Goal: Task Accomplishment & Management: Manage account settings

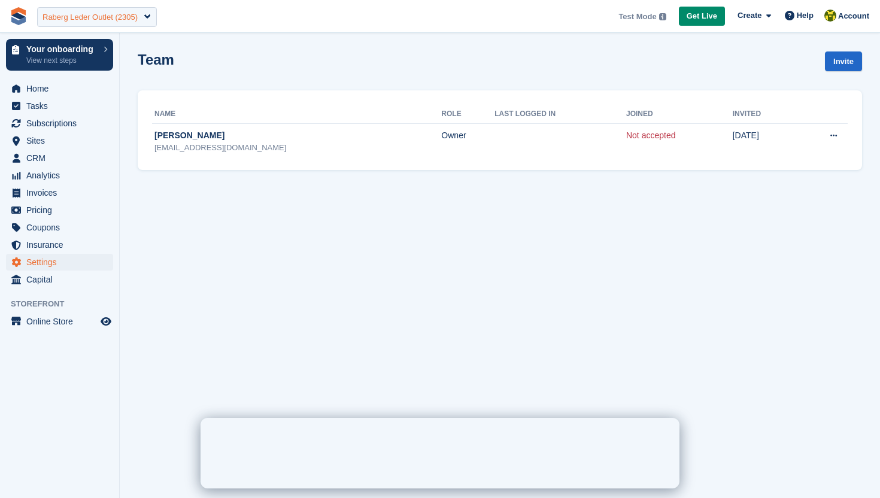
click at [95, 25] on div "Raberg Leder Outlet (2305)" at bounding box center [97, 17] width 120 height 20
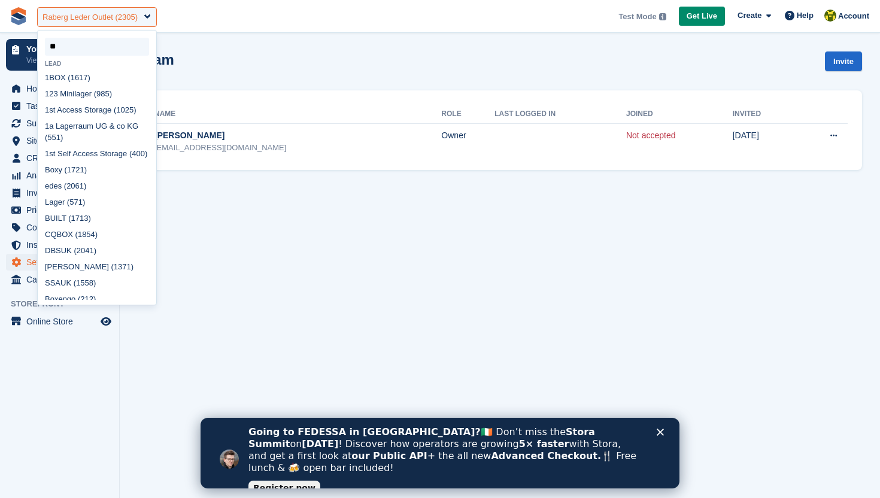
type input "***"
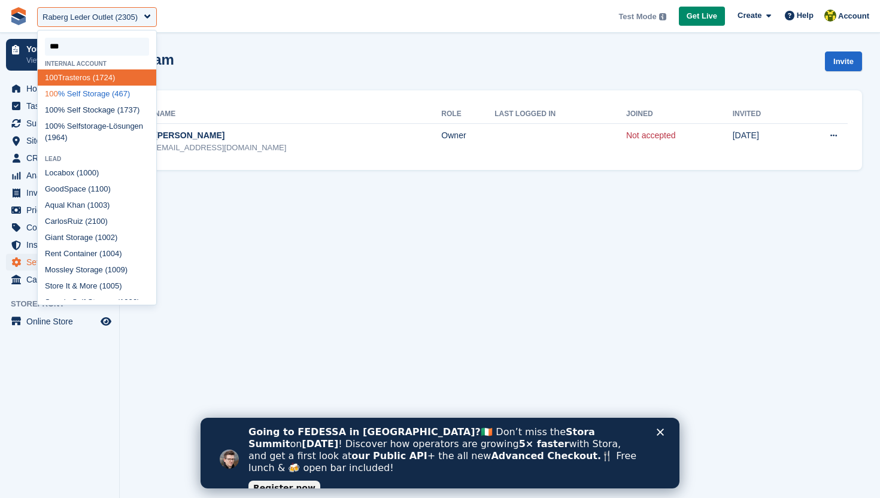
click at [108, 95] on div "100 % Self Storage (467)" at bounding box center [97, 94] width 119 height 16
select select "***"
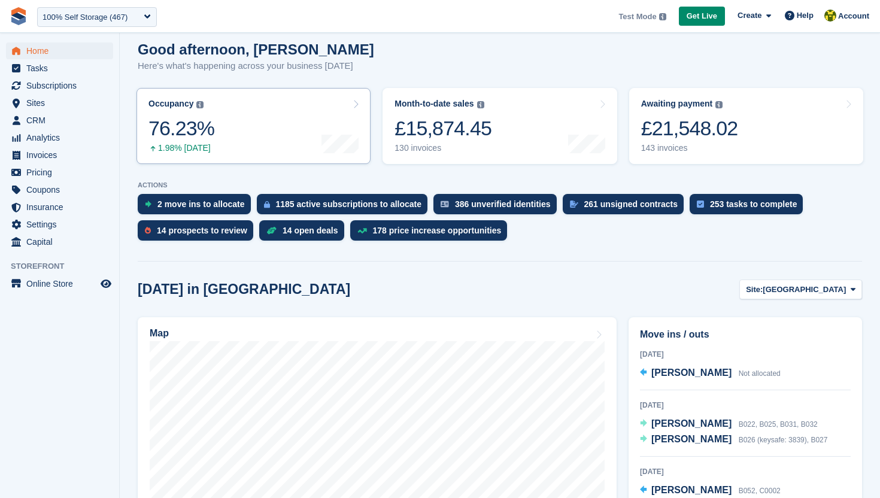
scroll to position [195, 0]
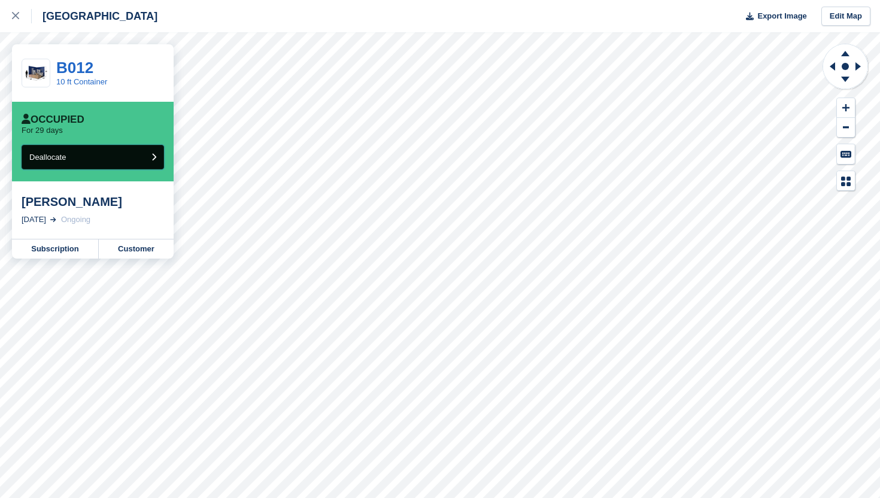
click at [134, 158] on button "Deallocate" at bounding box center [93, 157] width 143 height 25
click at [157, 148] on button "Deallocate" at bounding box center [93, 157] width 143 height 25
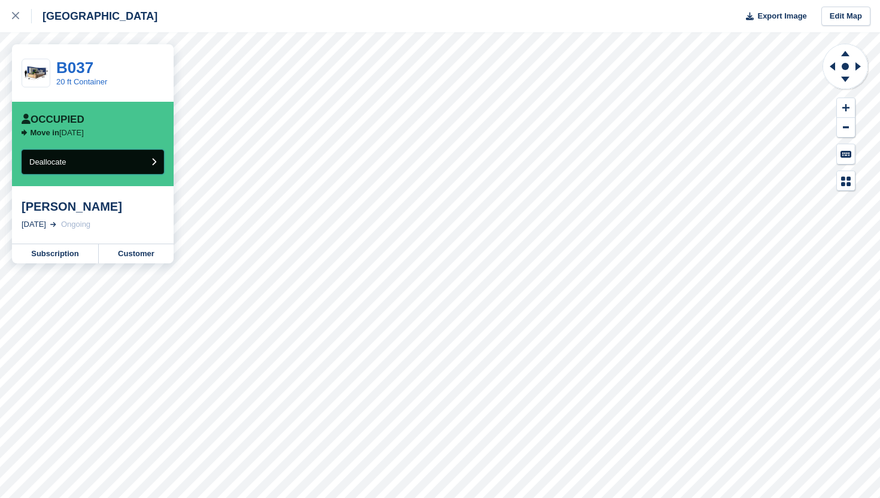
click at [128, 166] on button "Deallocate" at bounding box center [93, 162] width 143 height 25
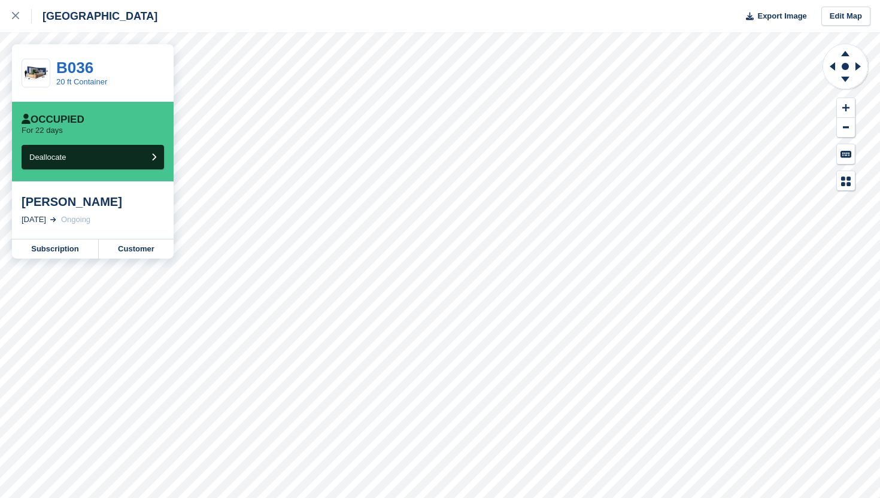
click at [95, 171] on div "Occupied For 22 days Deallocate" at bounding box center [93, 142] width 162 height 80
click at [102, 158] on button "Deallocate" at bounding box center [93, 157] width 143 height 25
click at [100, 158] on button "Deallocate" at bounding box center [93, 157] width 143 height 25
click at [134, 156] on button "Deallocate" at bounding box center [93, 157] width 143 height 25
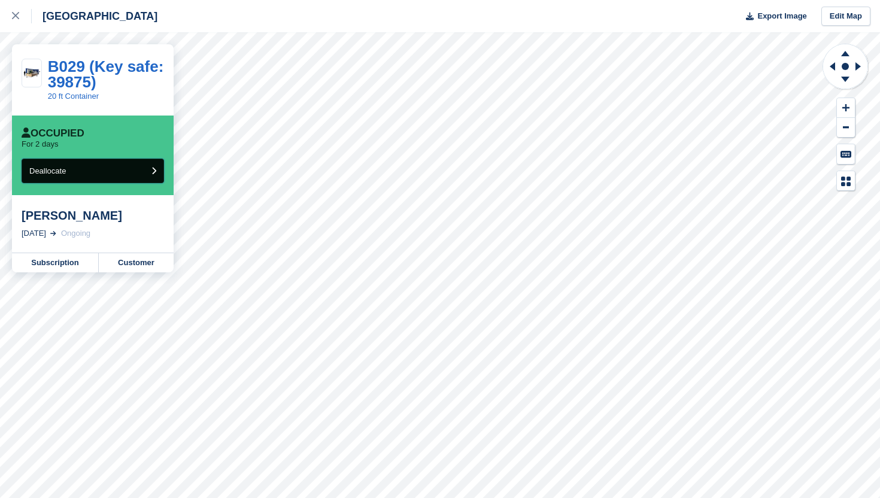
click at [137, 177] on button "Deallocate" at bounding box center [93, 171] width 143 height 25
click at [144, 168] on button "Deallocate" at bounding box center [93, 171] width 143 height 25
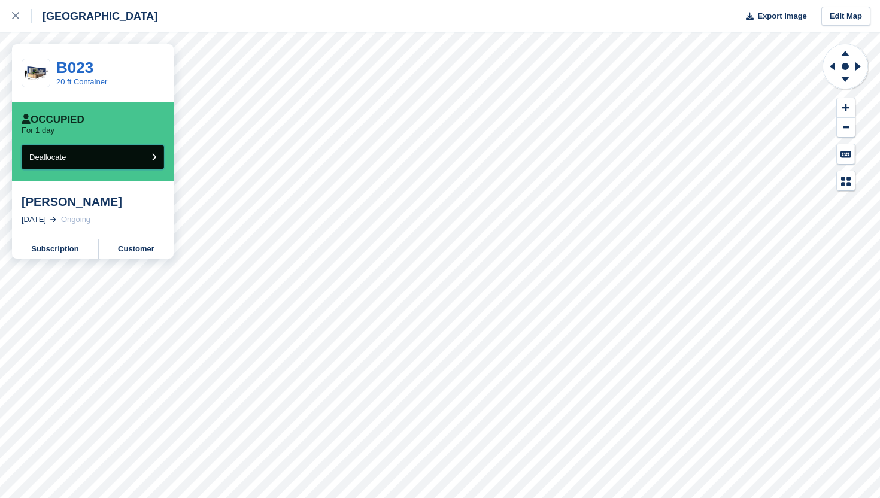
click at [132, 163] on button "Deallocate" at bounding box center [93, 157] width 143 height 25
click at [56, 248] on link "Subscription" at bounding box center [55, 248] width 87 height 19
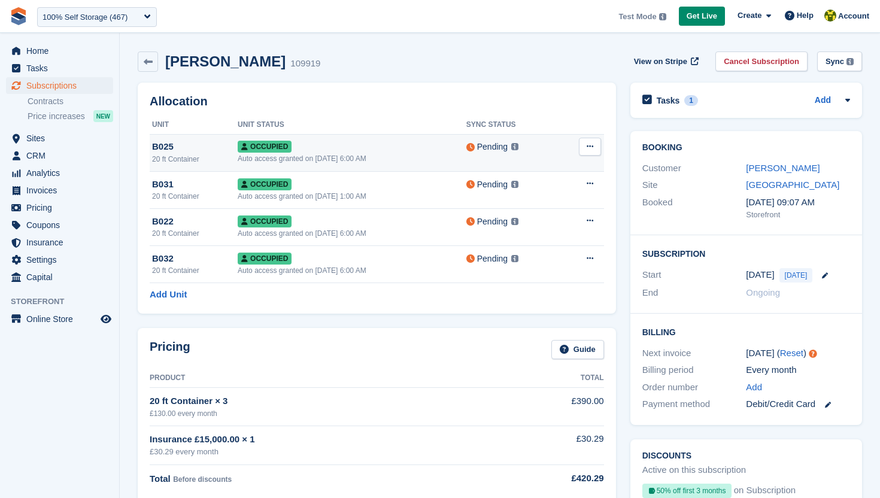
click at [589, 151] on button at bounding box center [590, 147] width 22 height 18
click at [567, 193] on p "Deallocate" at bounding box center [544, 196] width 104 height 16
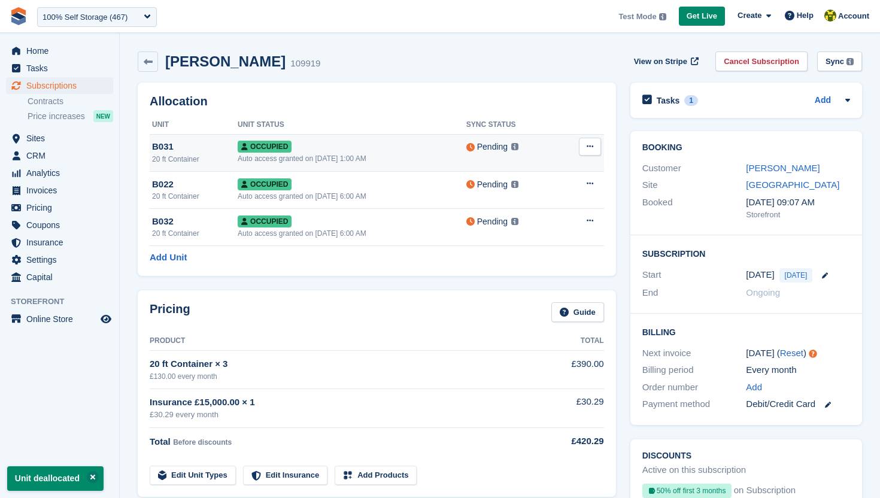
click at [592, 148] on icon at bounding box center [590, 147] width 7 height 8
click at [535, 194] on p "Deallocate" at bounding box center [544, 196] width 104 height 16
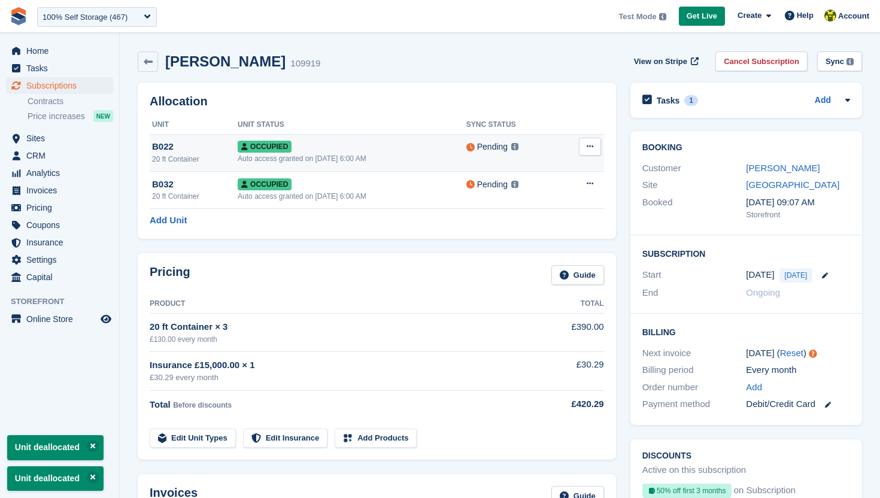
click at [588, 149] on icon at bounding box center [590, 147] width 7 height 8
click at [528, 190] on p "Deallocate" at bounding box center [544, 196] width 104 height 16
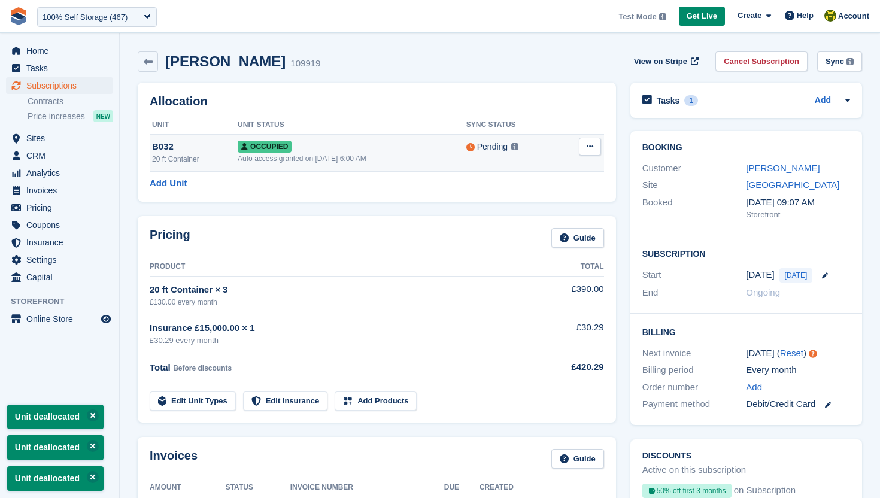
click at [592, 152] on button at bounding box center [590, 147] width 22 height 18
click at [526, 193] on p "Deallocate" at bounding box center [544, 196] width 104 height 16
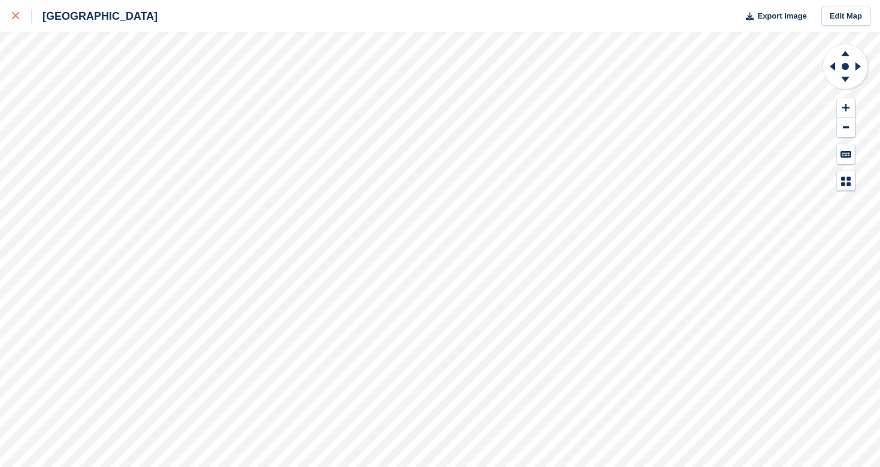
click at [21, 23] on link at bounding box center [16, 16] width 32 height 32
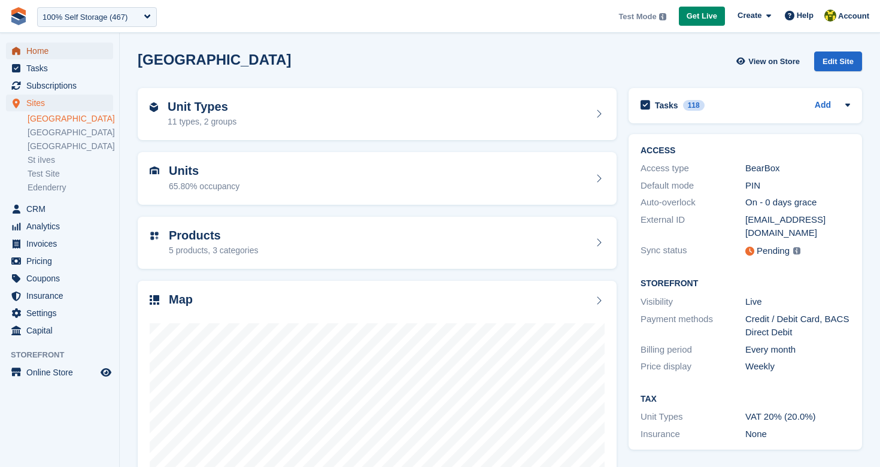
click at [44, 47] on span "Home" at bounding box center [62, 51] width 72 height 17
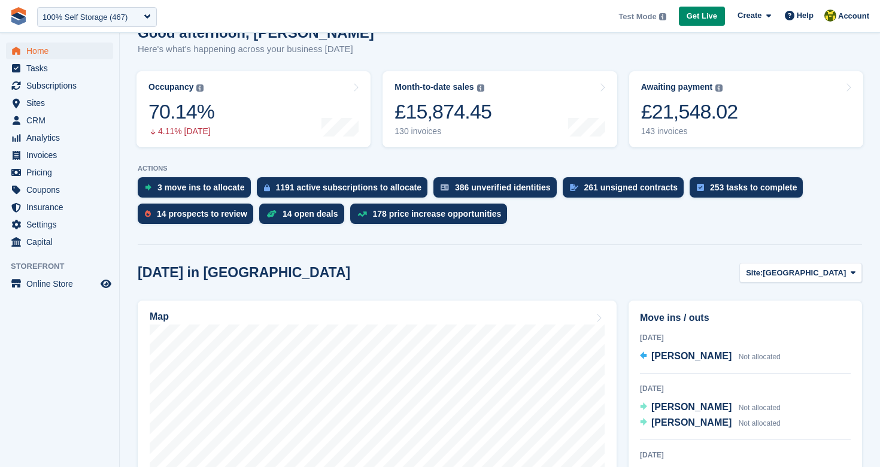
scroll to position [150, 0]
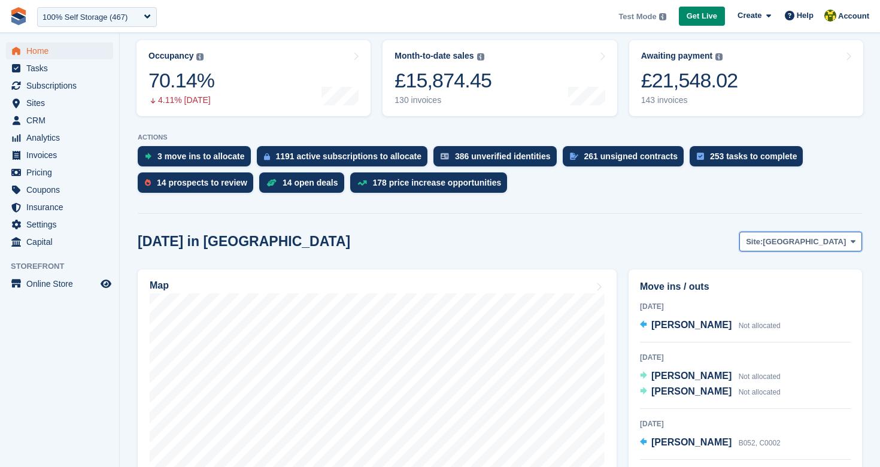
click at [801, 248] on button "Site: Nottingham" at bounding box center [800, 242] width 123 height 20
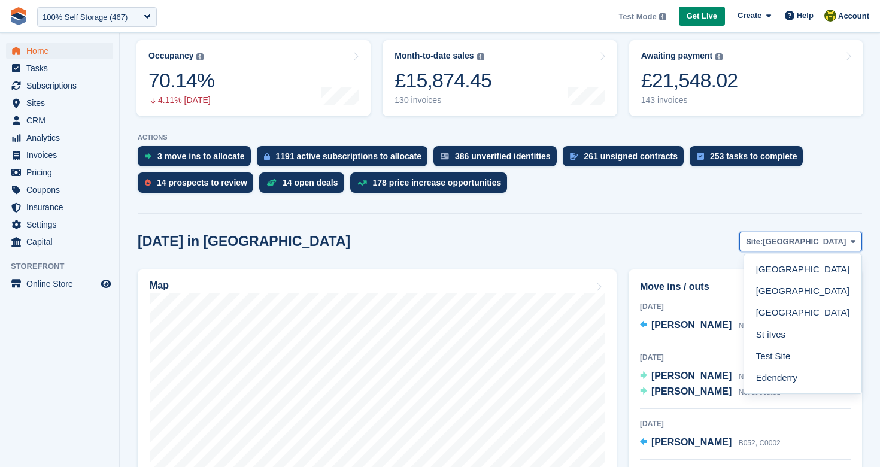
click at [802, 242] on span "[GEOGRAPHIC_DATA]" at bounding box center [804, 242] width 83 height 12
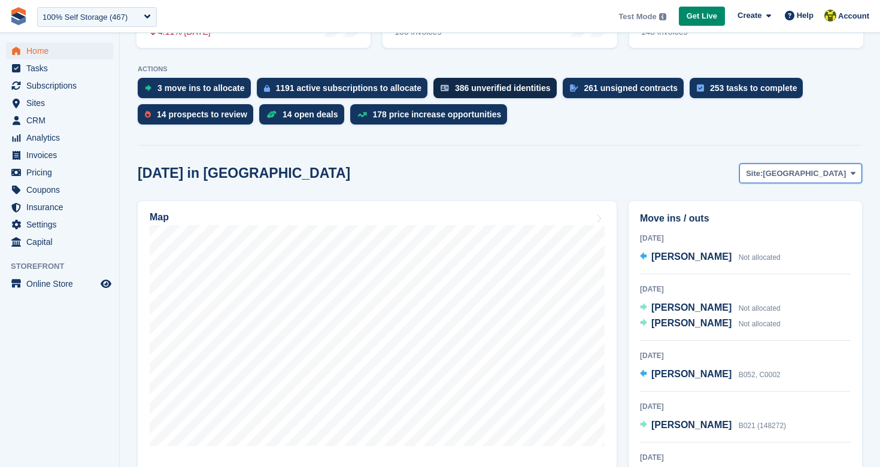
scroll to position [316, 0]
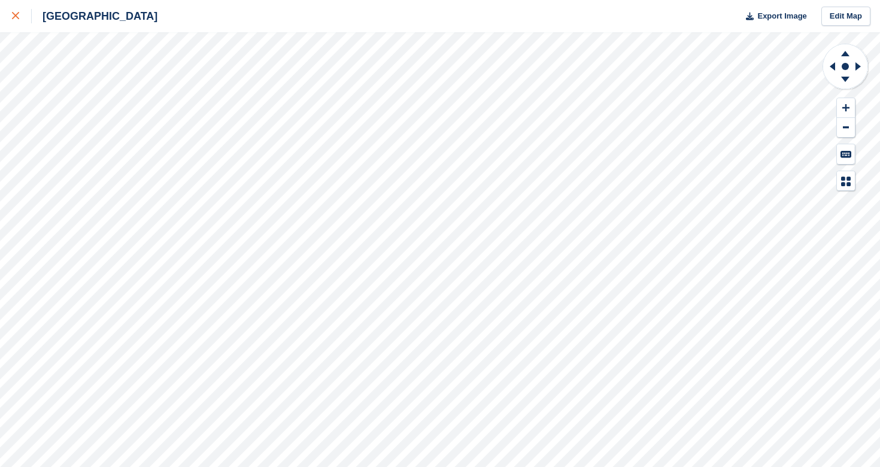
click at [18, 19] on icon at bounding box center [15, 15] width 7 height 7
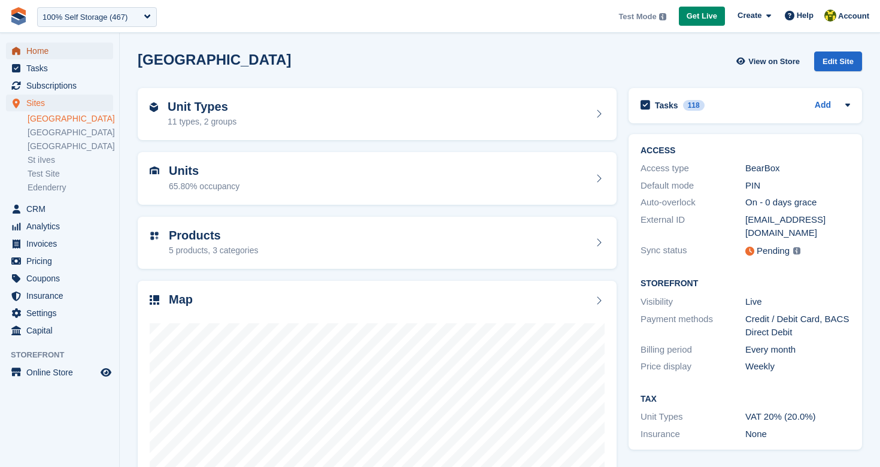
click at [45, 55] on span "Home" at bounding box center [62, 51] width 72 height 17
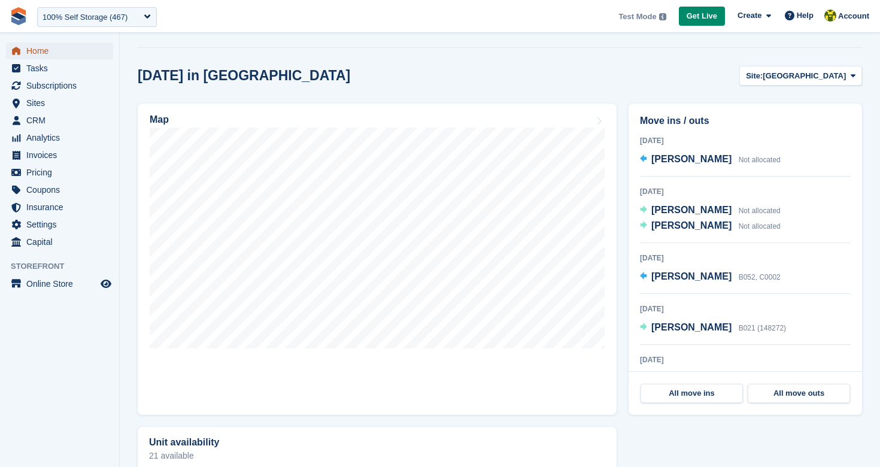
click at [76, 55] on span "Home" at bounding box center [62, 51] width 72 height 17
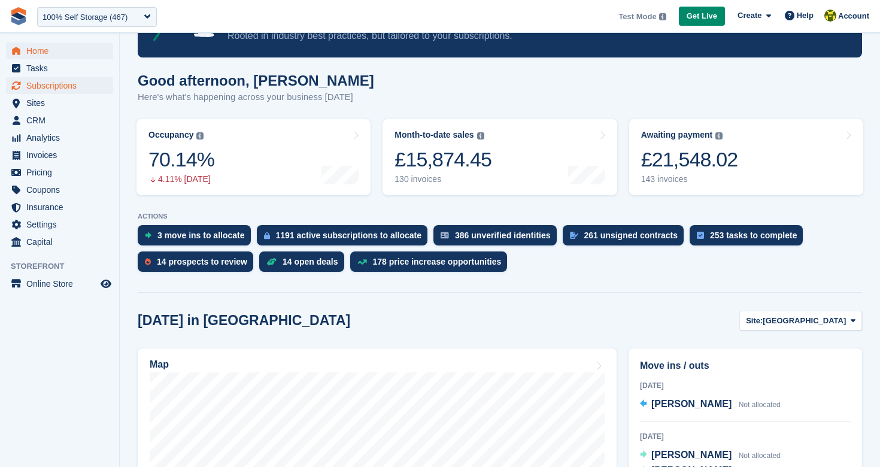
scroll to position [77, 0]
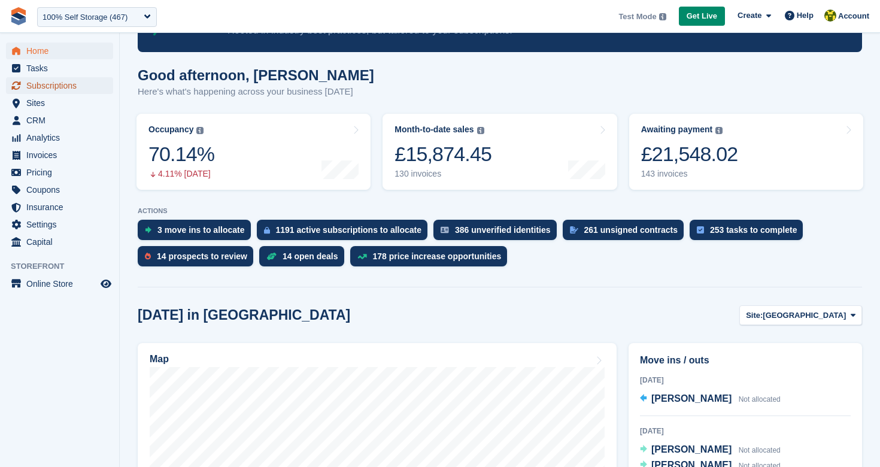
click at [81, 86] on span "Subscriptions" at bounding box center [62, 85] width 72 height 17
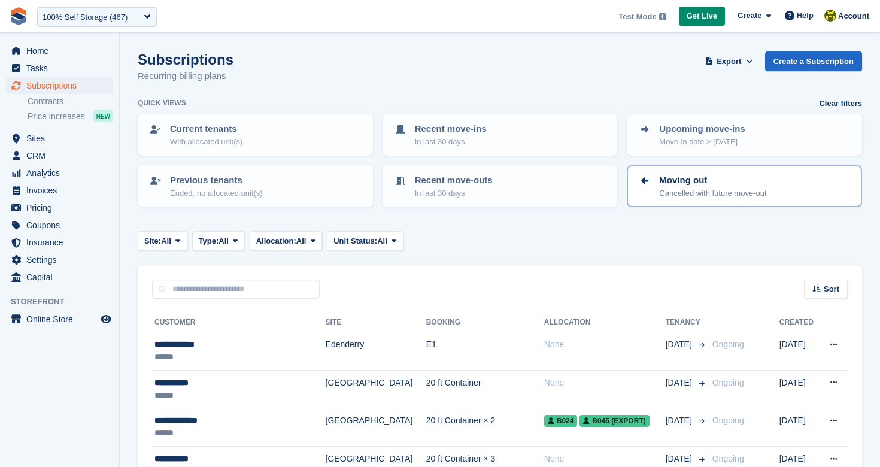
click at [677, 174] on p "Moving out" at bounding box center [712, 181] width 107 height 14
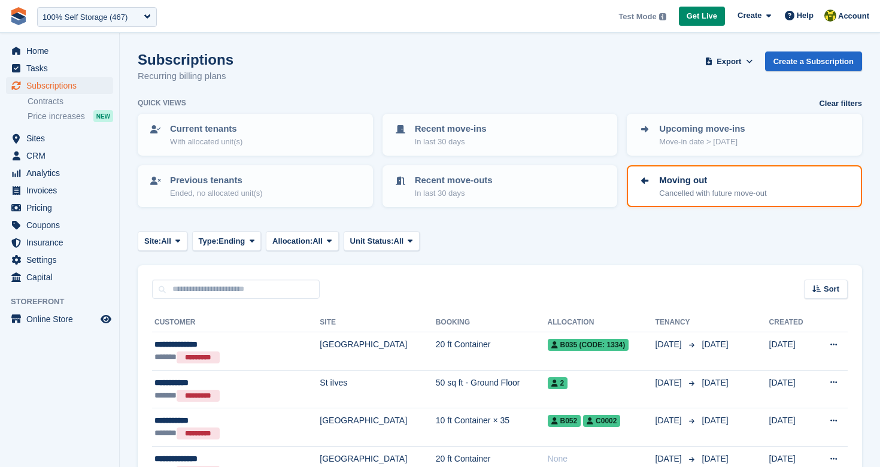
scroll to position [77, 0]
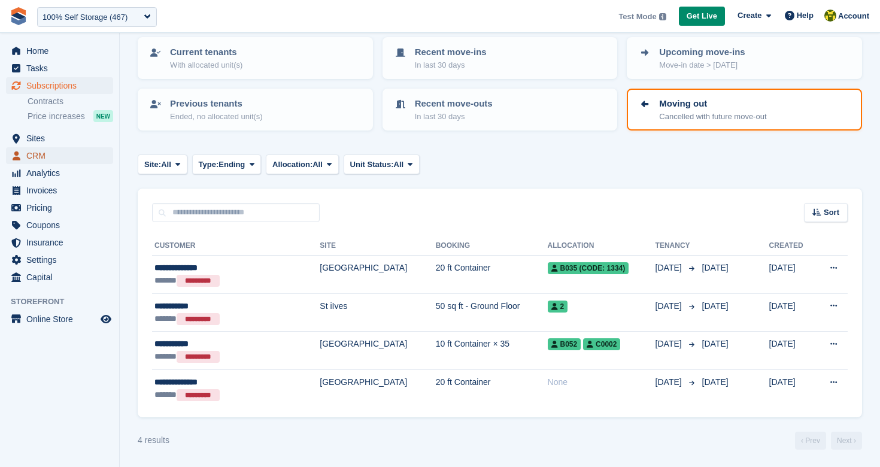
click at [56, 156] on span "CRM" at bounding box center [62, 155] width 72 height 17
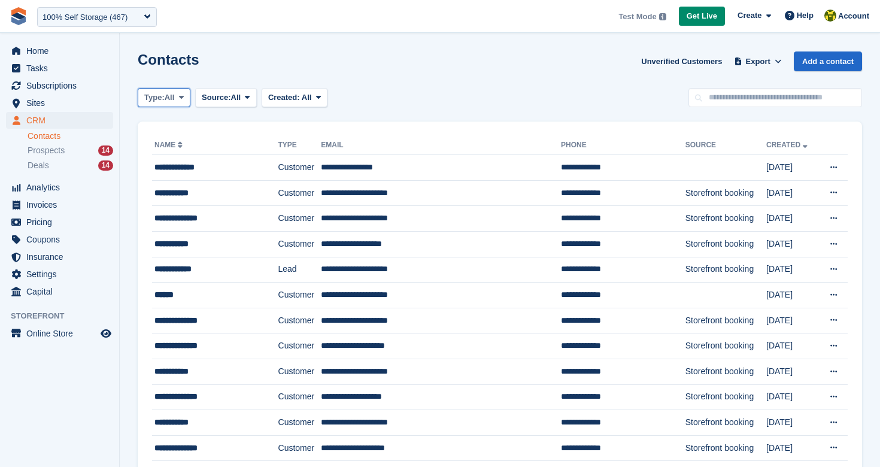
click at [165, 99] on span "Type:" at bounding box center [154, 98] width 20 height 12
click at [168, 124] on link "All" at bounding box center [195, 126] width 104 height 22
click at [76, 336] on span "Online Store" at bounding box center [62, 333] width 72 height 17
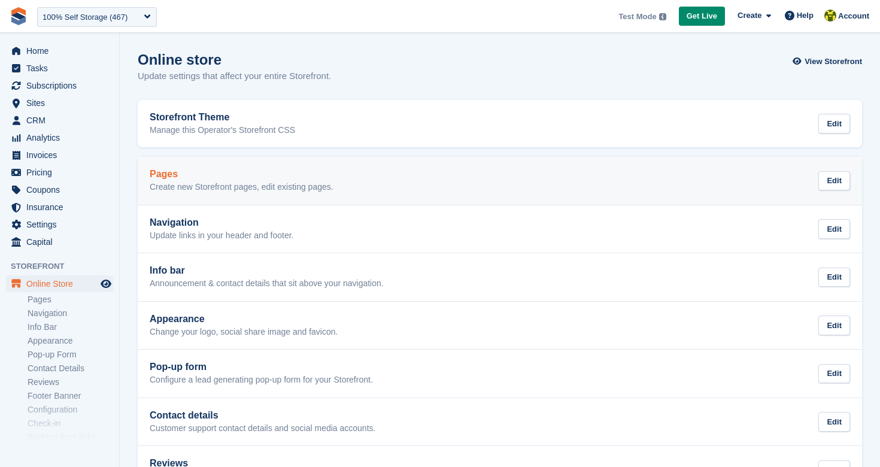
click at [275, 179] on h2 "Pages" at bounding box center [242, 174] width 184 height 11
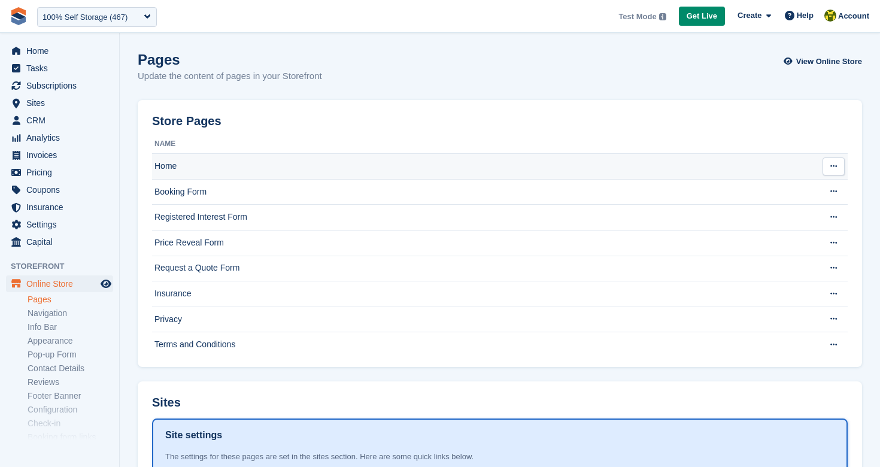
click at [272, 159] on td "Home" at bounding box center [482, 167] width 661 height 26
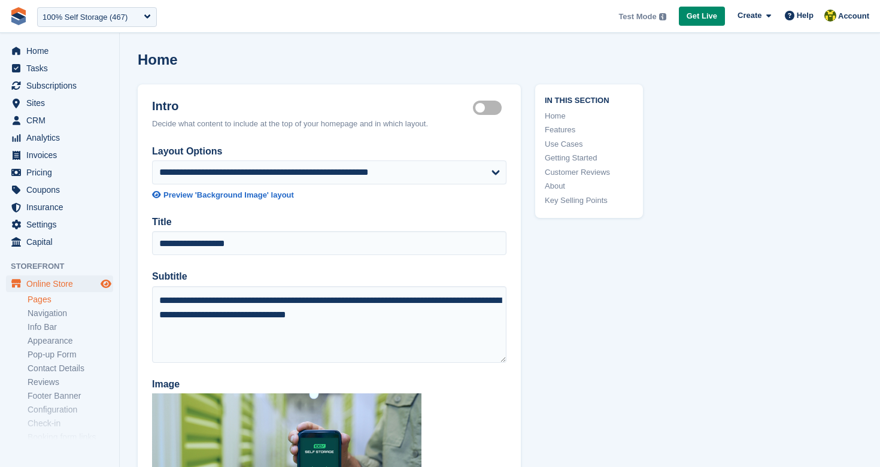
click at [105, 283] on icon "Preview store" at bounding box center [106, 284] width 11 height 10
click at [77, 56] on span "Home" at bounding box center [62, 51] width 72 height 17
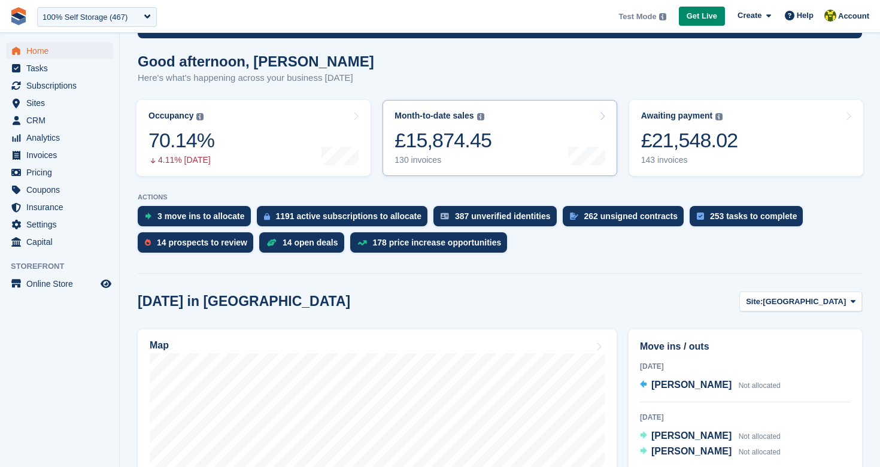
scroll to position [232, 0]
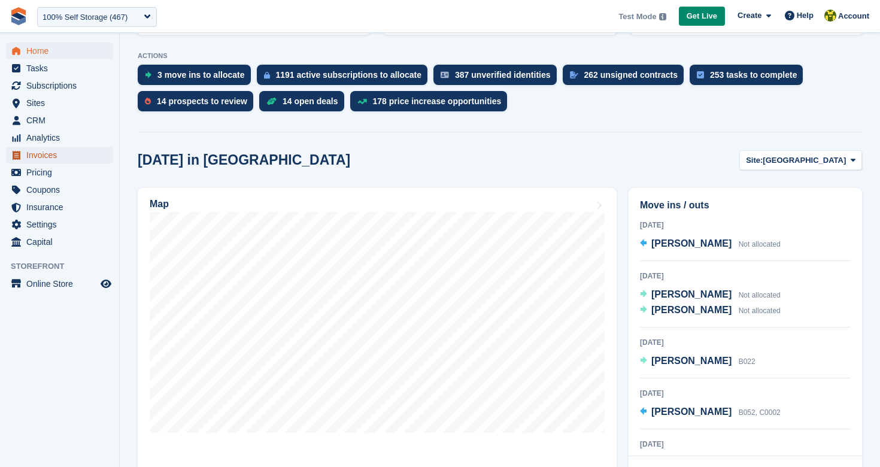
click at [52, 158] on span "Invoices" at bounding box center [62, 155] width 72 height 17
click at [62, 160] on span "Invoices" at bounding box center [62, 155] width 72 height 17
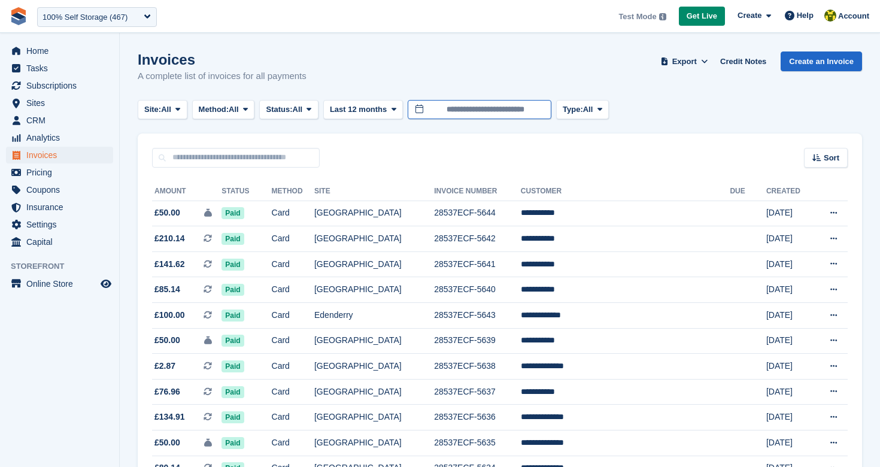
click at [458, 109] on input "**********" at bounding box center [480, 110] width 144 height 20
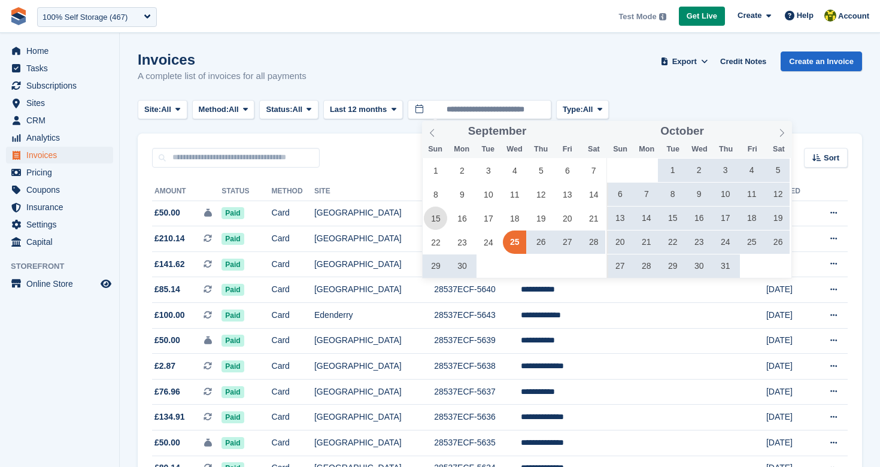
click at [438, 219] on span "15" at bounding box center [435, 218] width 23 height 23
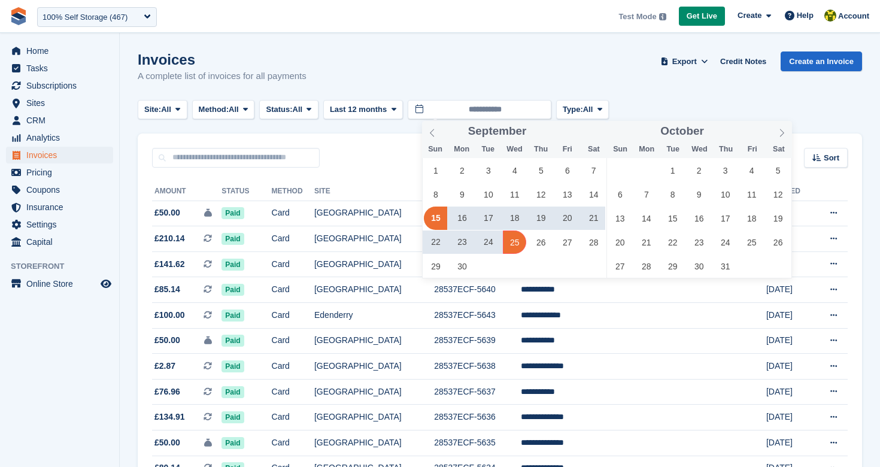
click at [522, 235] on span "25" at bounding box center [514, 242] width 23 height 23
type input "**********"
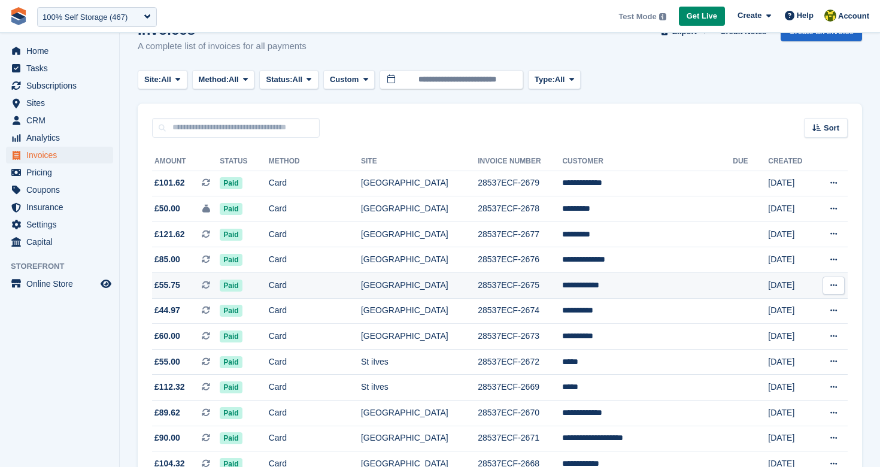
scroll to position [34, 0]
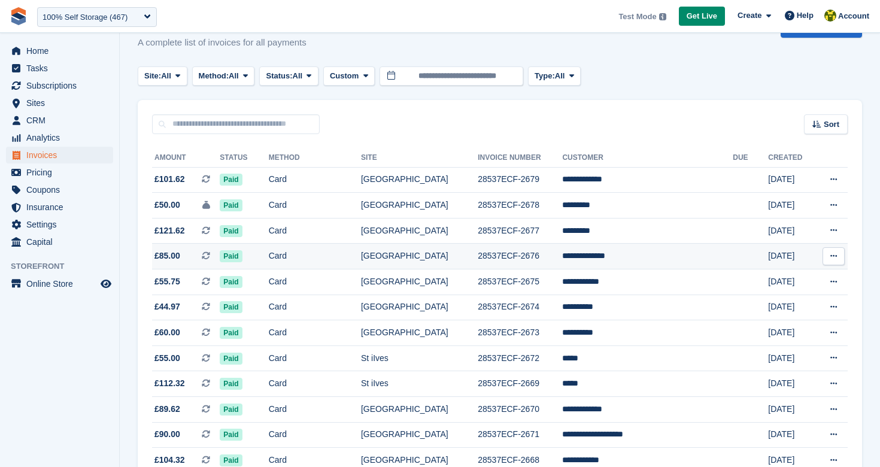
click at [600, 257] on td "**********" at bounding box center [647, 257] width 171 height 26
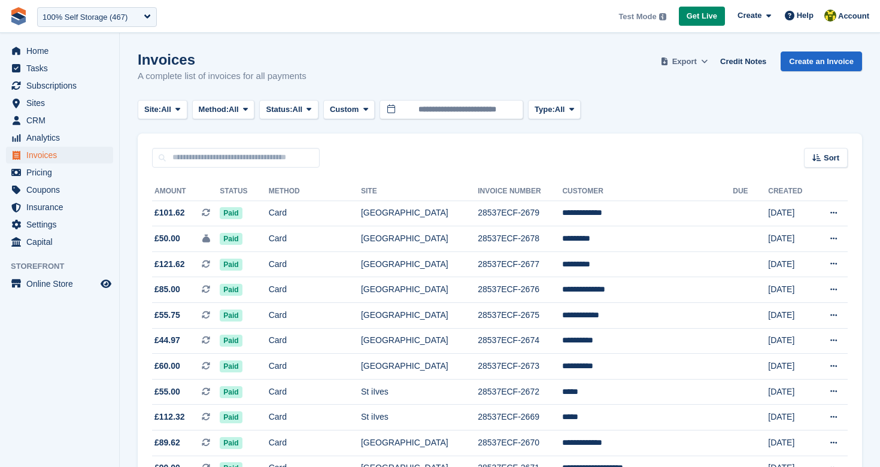
click at [677, 63] on span "Export" at bounding box center [684, 62] width 25 height 12
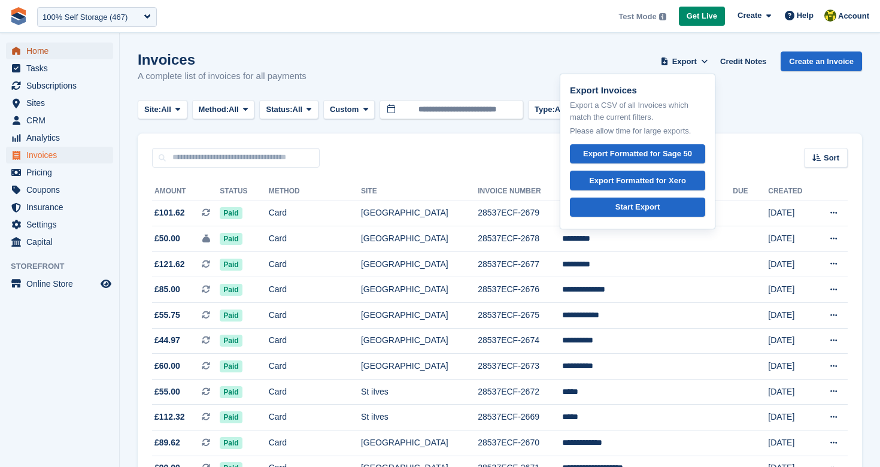
click at [42, 43] on span "Home" at bounding box center [62, 51] width 72 height 17
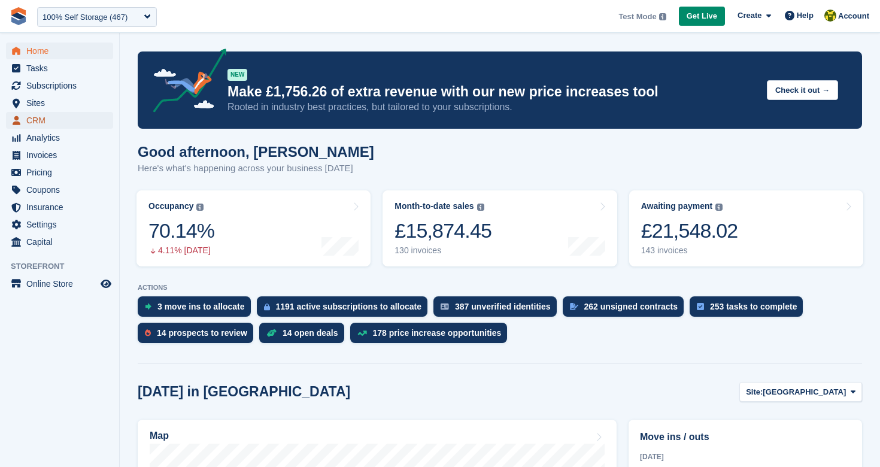
click at [48, 123] on span "CRM" at bounding box center [62, 120] width 72 height 17
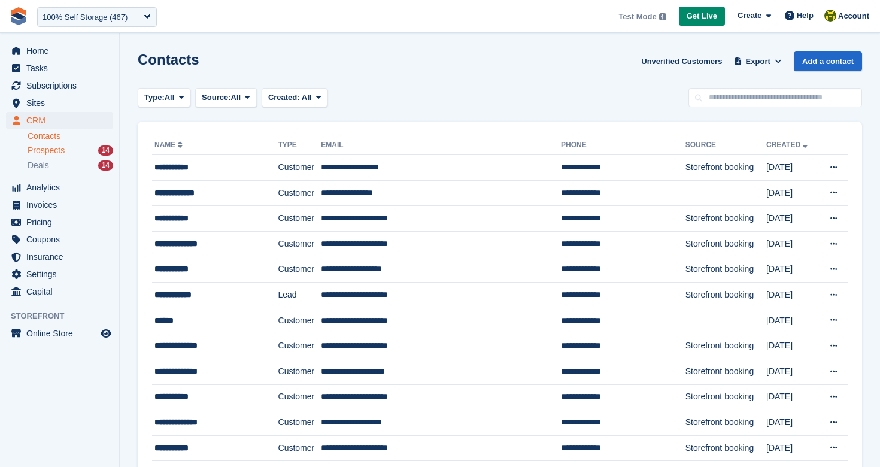
click at [68, 153] on div "Prospects 14" at bounding box center [71, 150] width 86 height 11
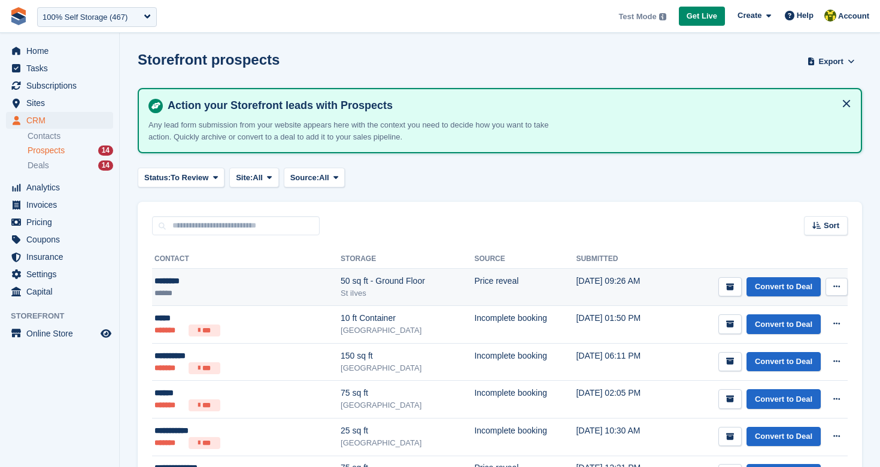
click at [192, 280] on div "********" at bounding box center [220, 281] width 132 height 13
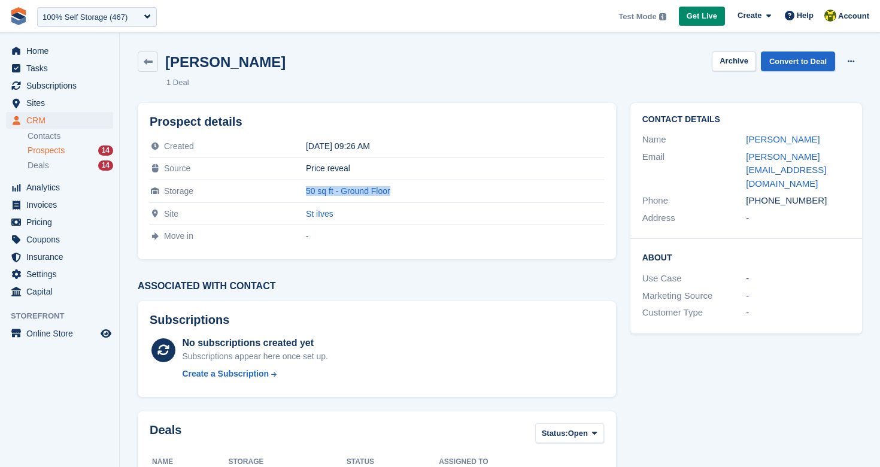
drag, startPoint x: 420, startPoint y: 192, endPoint x: 291, endPoint y: 193, distance: 128.7
click at [291, 193] on tr "Storage 50 sq ft - Ground Floor" at bounding box center [377, 191] width 454 height 23
click at [422, 201] on td "50 sq ft - Ground Floor" at bounding box center [455, 191] width 298 height 23
drag, startPoint x: 345, startPoint y: 216, endPoint x: 279, endPoint y: 213, distance: 65.9
click at [279, 213] on tr "Site St iIves" at bounding box center [377, 213] width 454 height 23
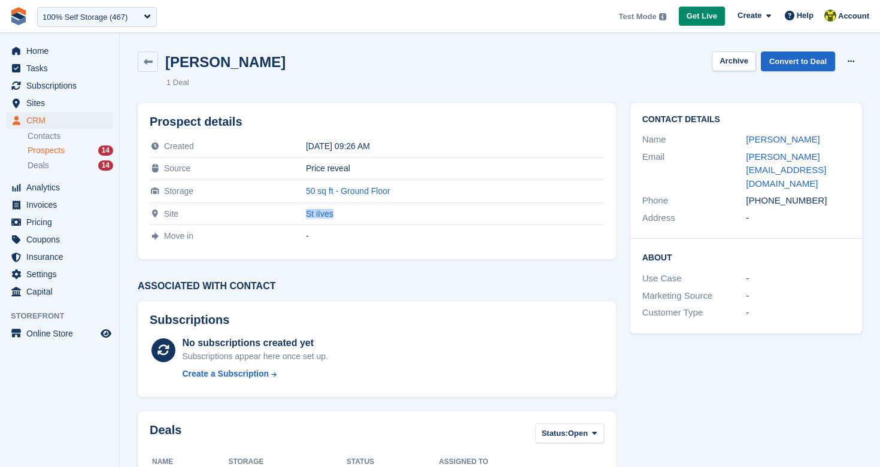
click at [397, 209] on div "St iIves" at bounding box center [455, 214] width 298 height 10
click at [812, 65] on link "Convert to Deal" at bounding box center [798, 61] width 74 height 20
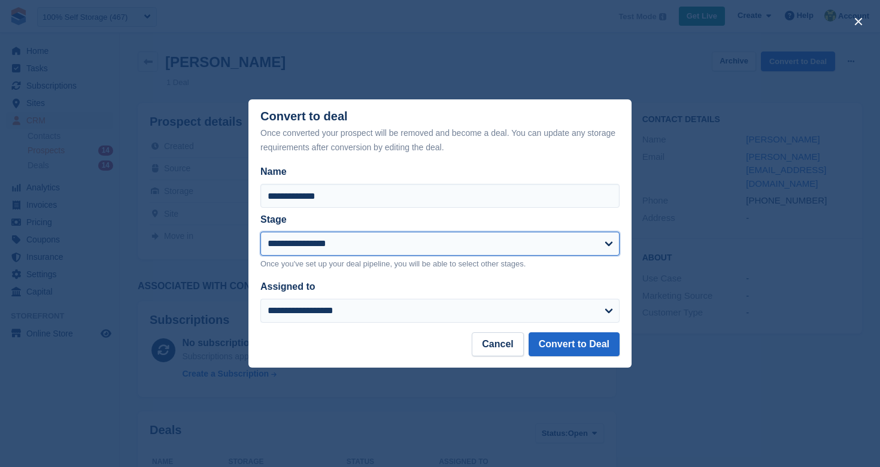
click at [381, 244] on select "**********" at bounding box center [439, 244] width 359 height 24
click at [260, 232] on select "**********" at bounding box center [439, 244] width 359 height 24
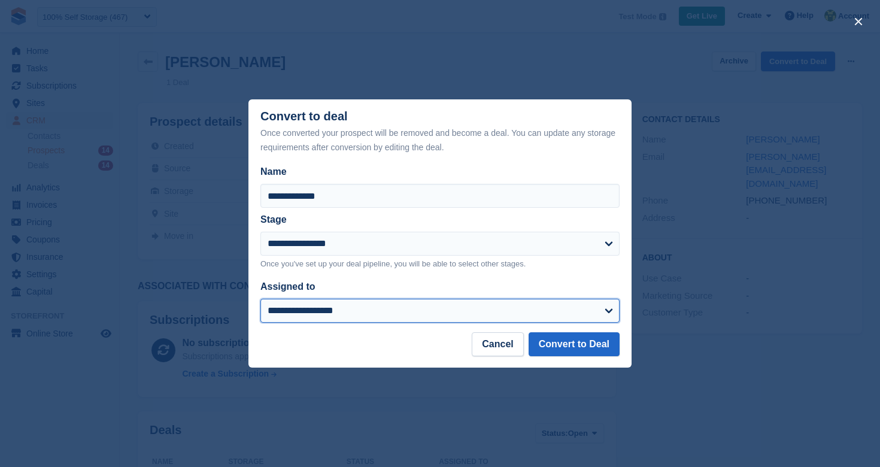
click at [351, 313] on select "**********" at bounding box center [439, 311] width 359 height 24
select select "***"
click at [260, 299] on select "**********" at bounding box center [439, 311] width 359 height 24
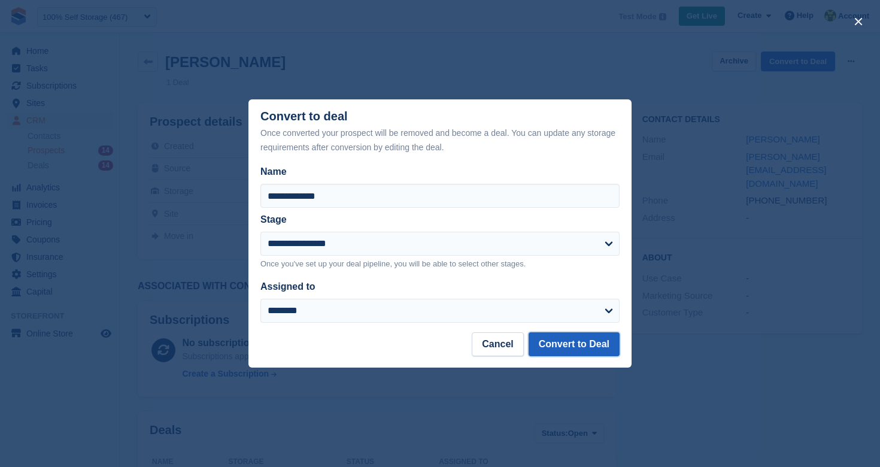
click at [538, 339] on button "Convert to Deal" at bounding box center [574, 344] width 91 height 24
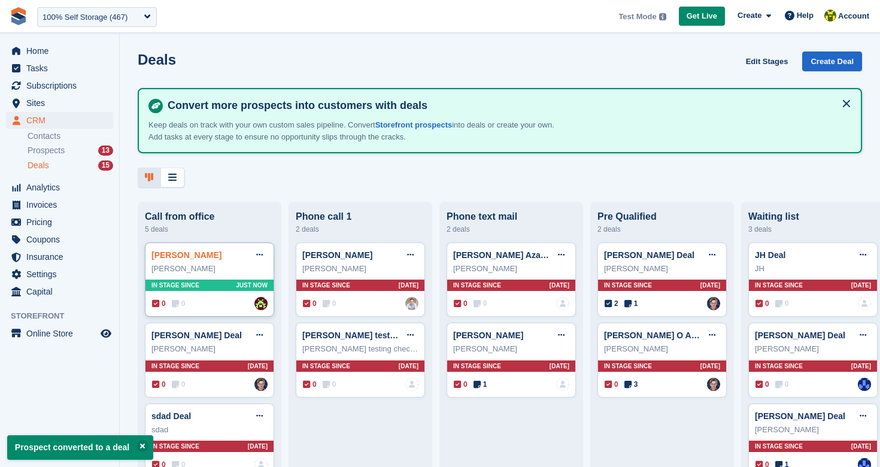
click at [193, 257] on link "John doe Deal" at bounding box center [186, 255] width 70 height 10
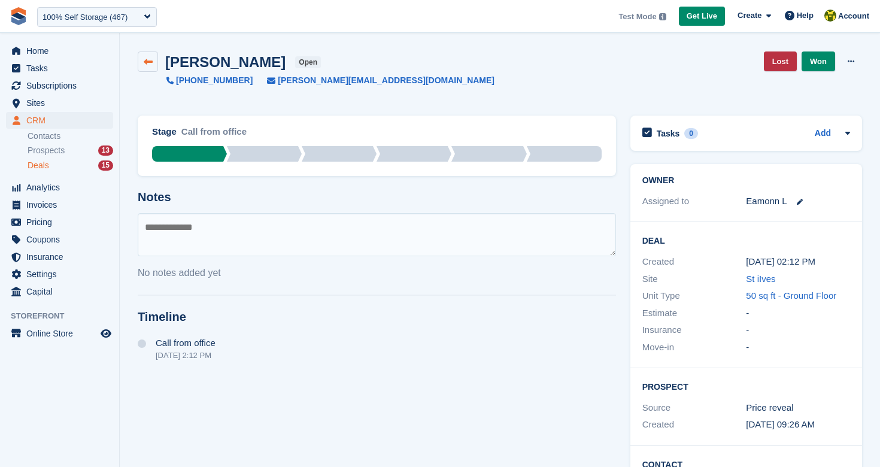
click at [156, 63] on link at bounding box center [148, 61] width 20 height 20
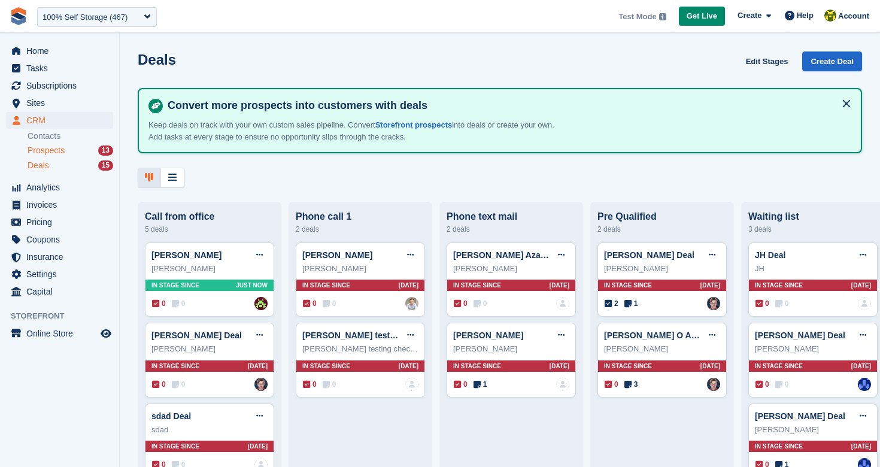
click at [45, 151] on span "Prospects" at bounding box center [46, 150] width 37 height 11
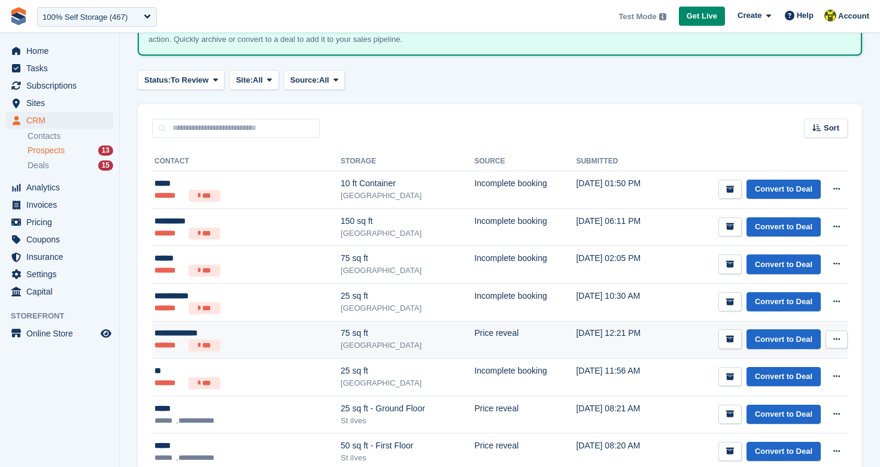
scroll to position [138, 0]
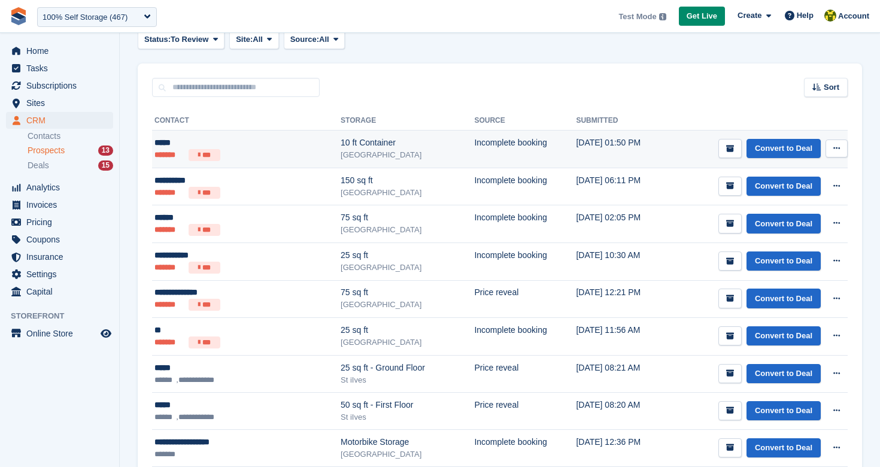
click at [169, 145] on div "*****" at bounding box center [220, 143] width 132 height 13
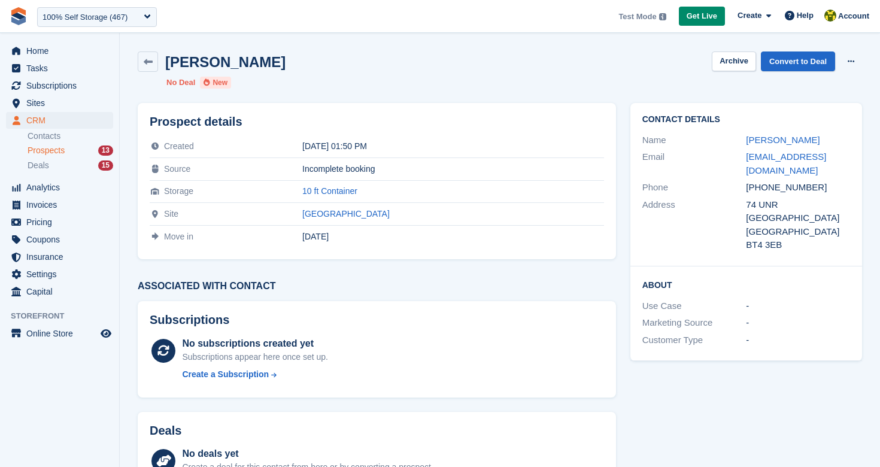
drag, startPoint x: 740, startPoint y: 189, endPoint x: 762, endPoint y: 168, distance: 30.1
click at [729, 188] on div "Phone +447367838903" at bounding box center [746, 187] width 208 height 17
drag, startPoint x: 757, startPoint y: 169, endPoint x: 739, endPoint y: 159, distance: 21.2
click at [739, 159] on div "Email dhughes+22342@stora.co" at bounding box center [746, 163] width 208 height 31
click at [56, 56] on span "Home" at bounding box center [62, 51] width 72 height 17
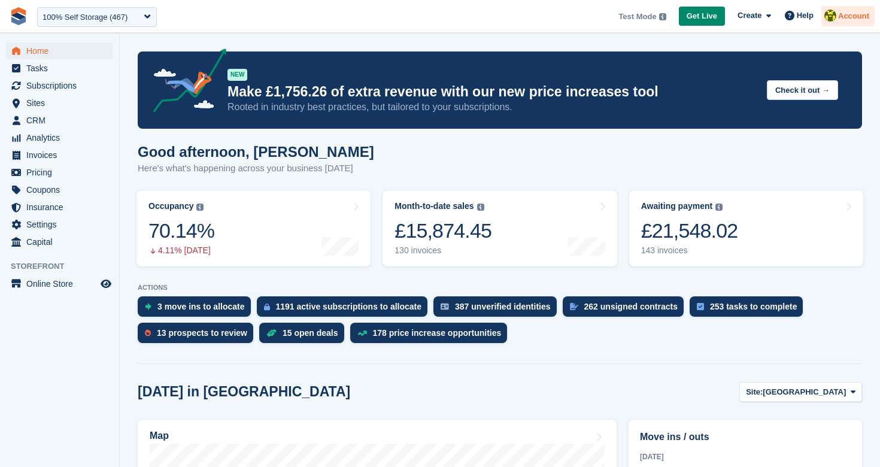
click at [844, 22] on div "Account" at bounding box center [847, 16] width 53 height 21
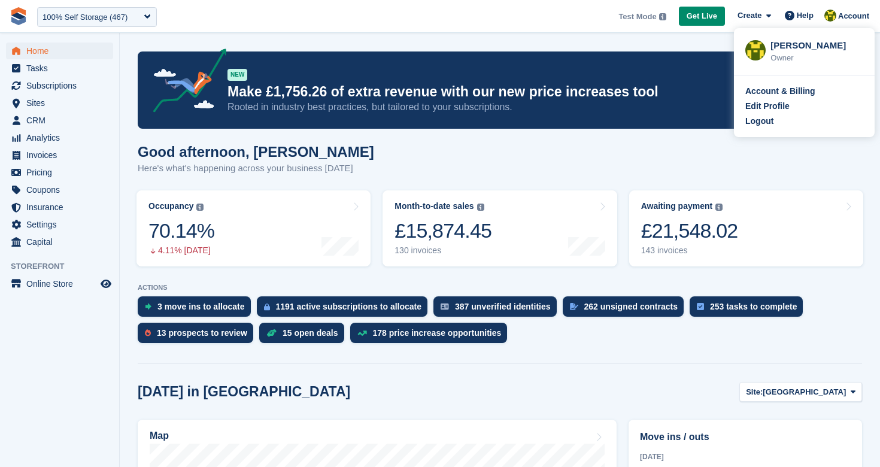
click at [789, 109] on div "Edit Profile" at bounding box center [804, 106] width 118 height 13
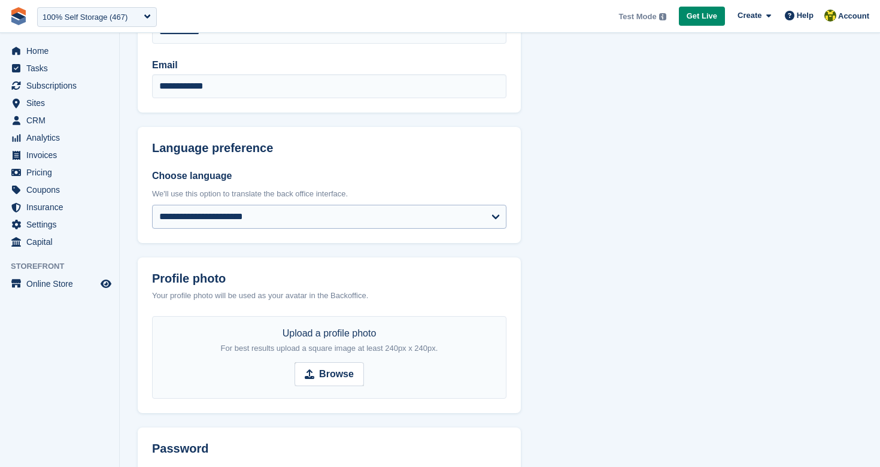
scroll to position [128, 0]
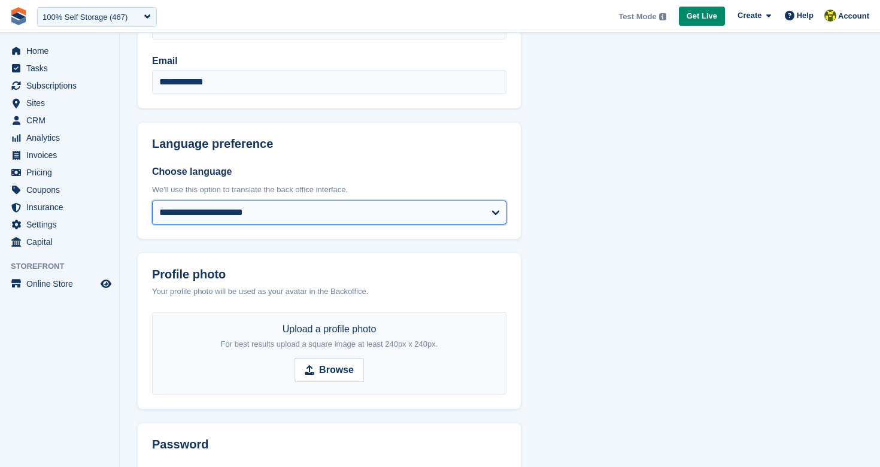
click at [343, 222] on select "**********" at bounding box center [329, 213] width 354 height 24
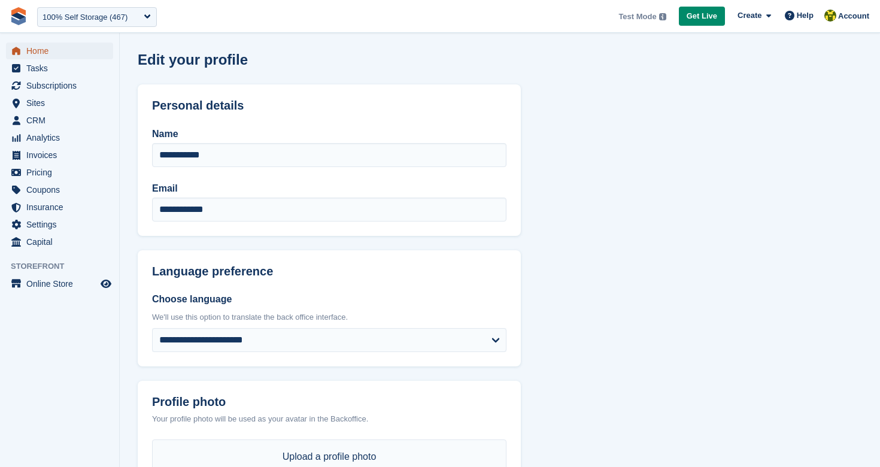
click at [73, 53] on span "Home" at bounding box center [62, 51] width 72 height 17
